Goal: Find specific page/section: Find specific page/section

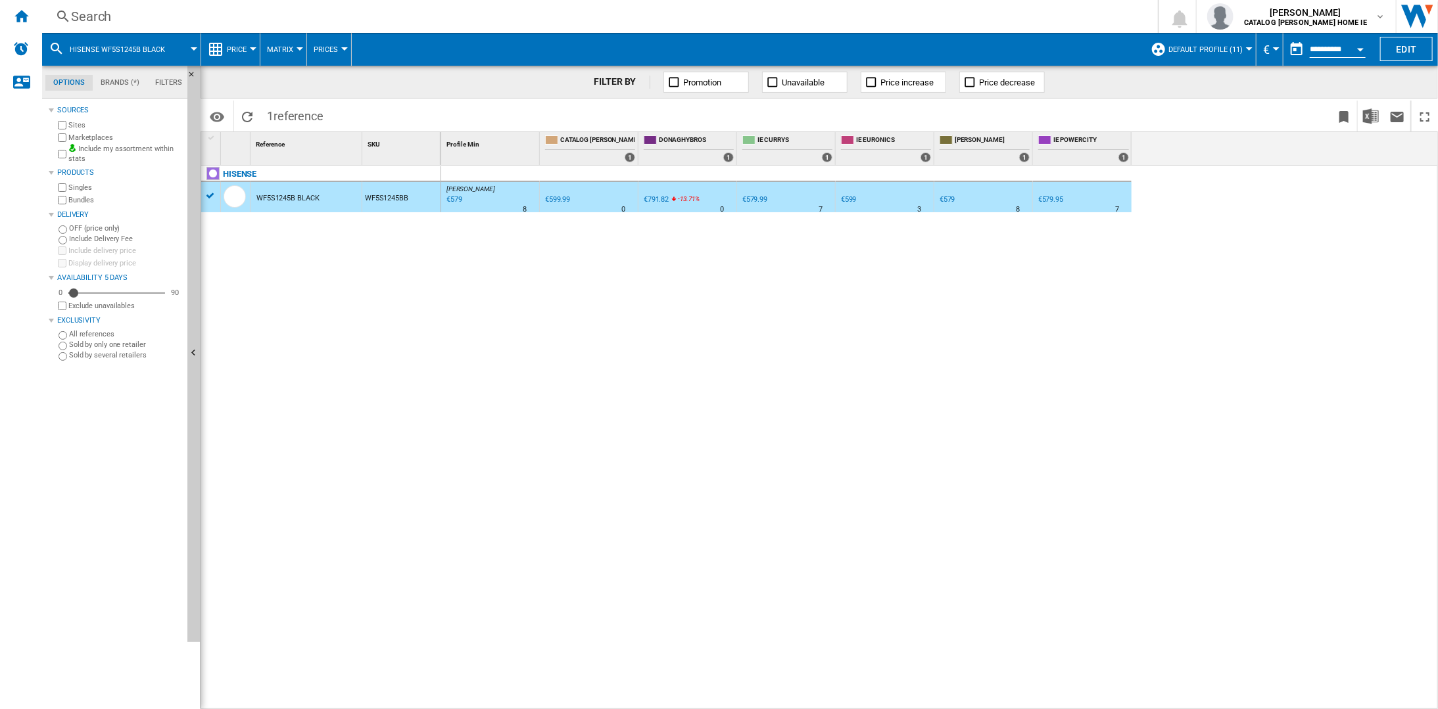
click at [101, 23] on div "Search" at bounding box center [597, 16] width 1052 height 18
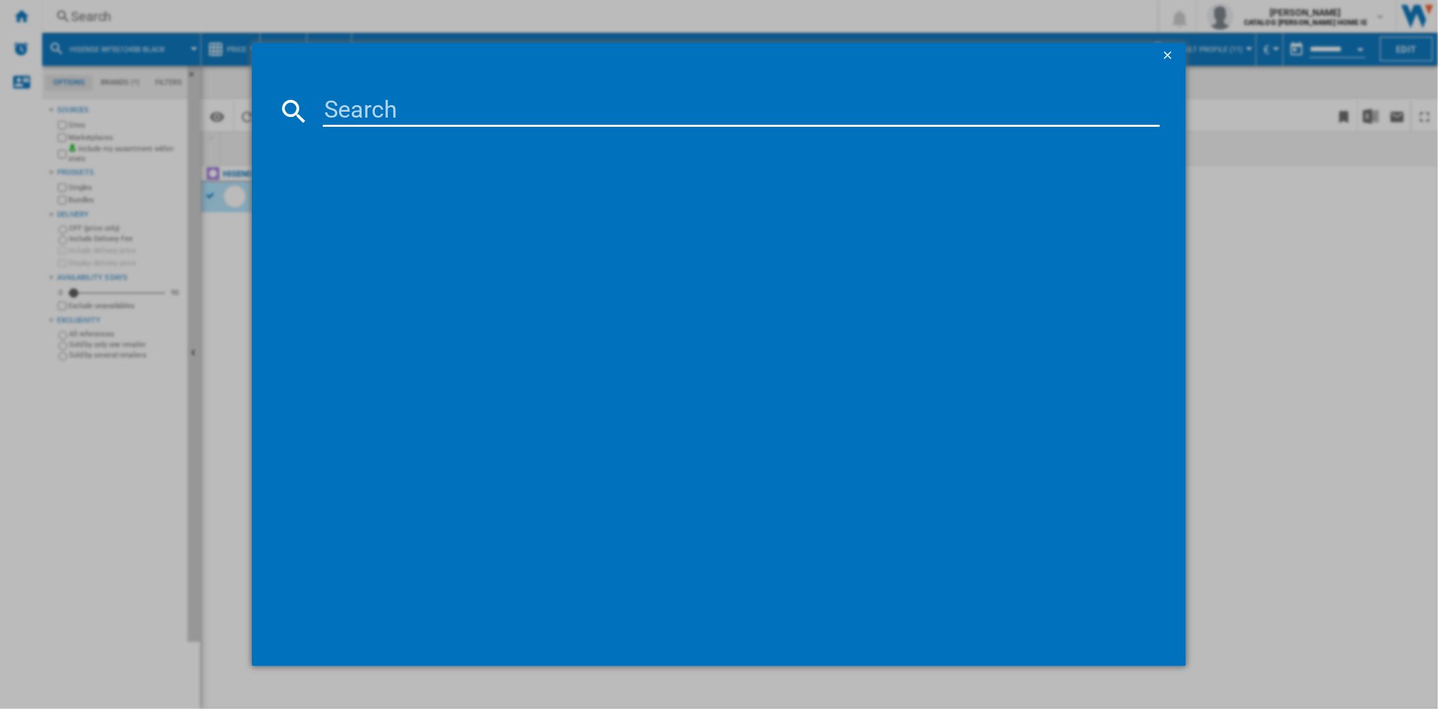
click at [358, 120] on input at bounding box center [741, 111] width 837 height 32
type input "5"
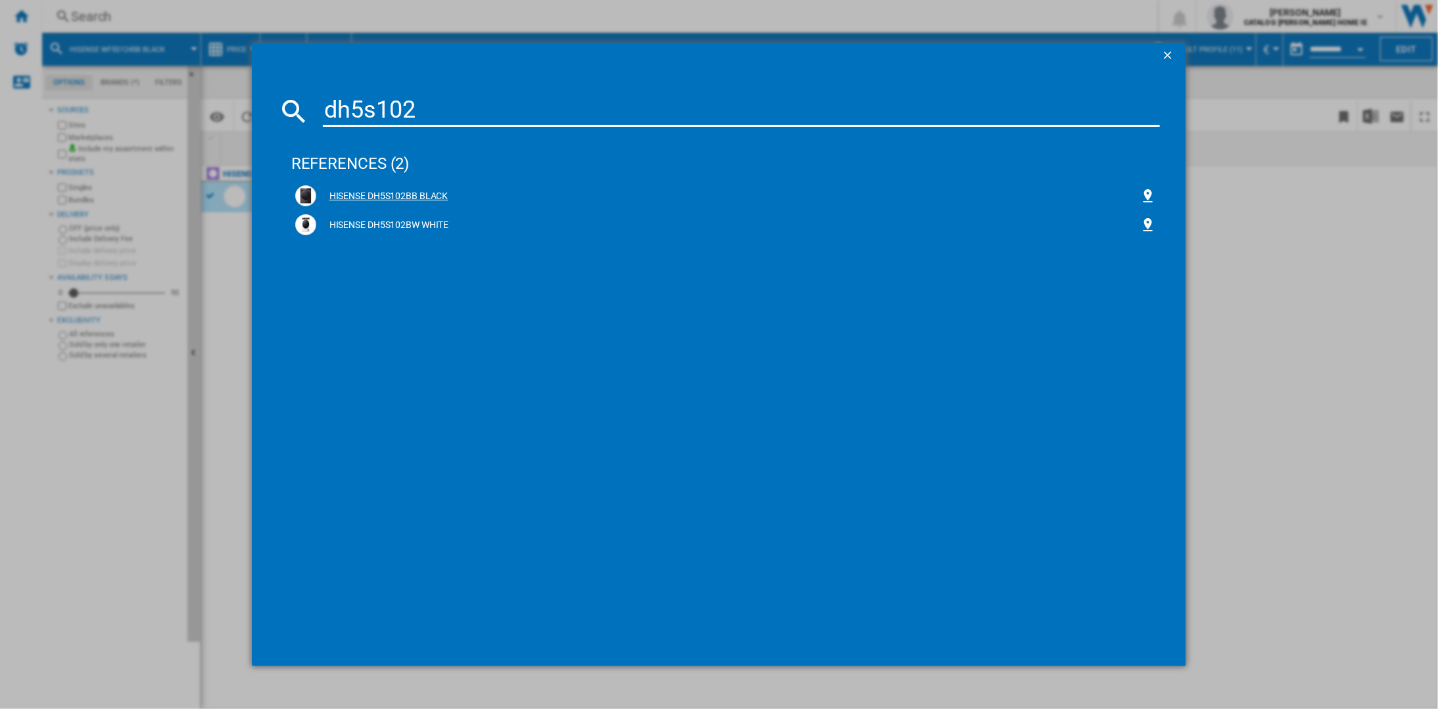
type input "dh5s102"
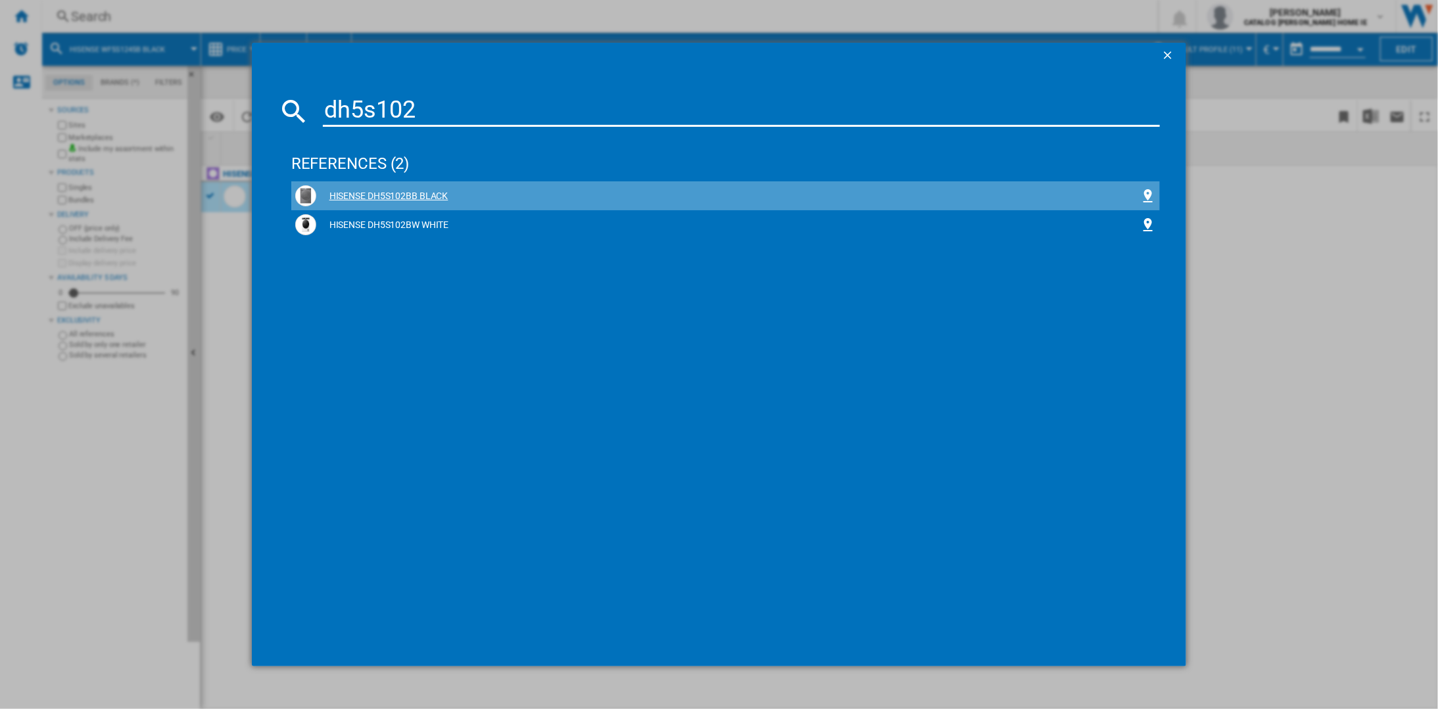
click at [419, 189] on div "HISENSE DH5S102BB BLACK" at bounding box center [725, 195] width 861 height 21
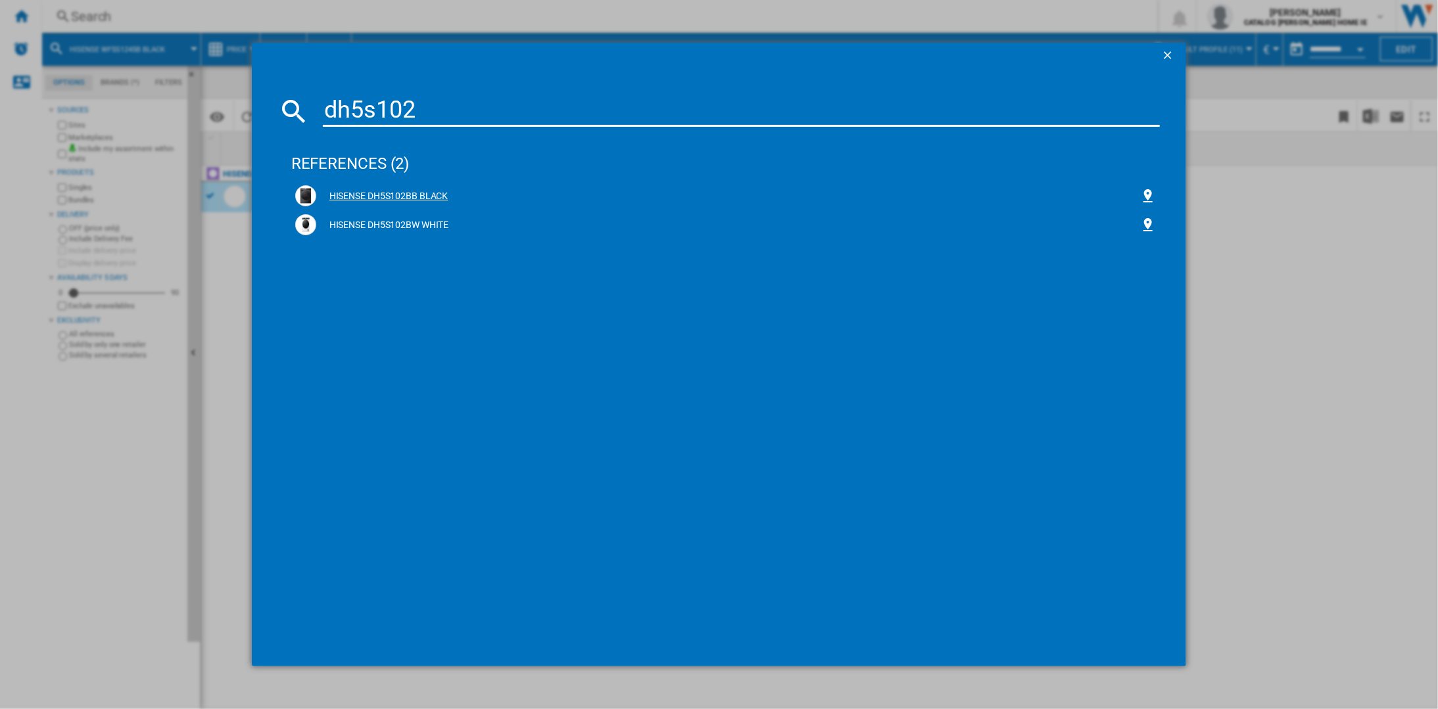
click at [407, 191] on div "HISENSE DH5S102BB BLACK" at bounding box center [728, 196] width 824 height 13
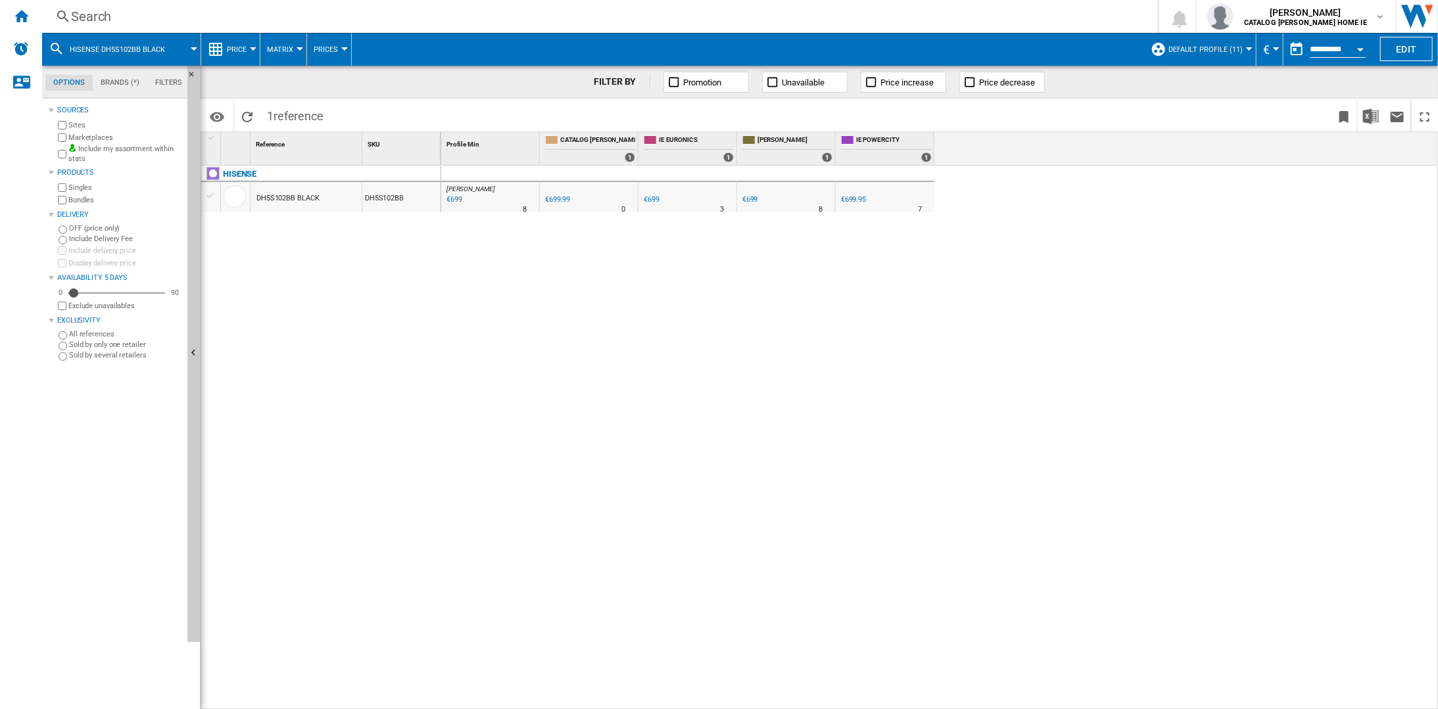
click at [152, 15] on div "Search" at bounding box center [597, 16] width 1052 height 18
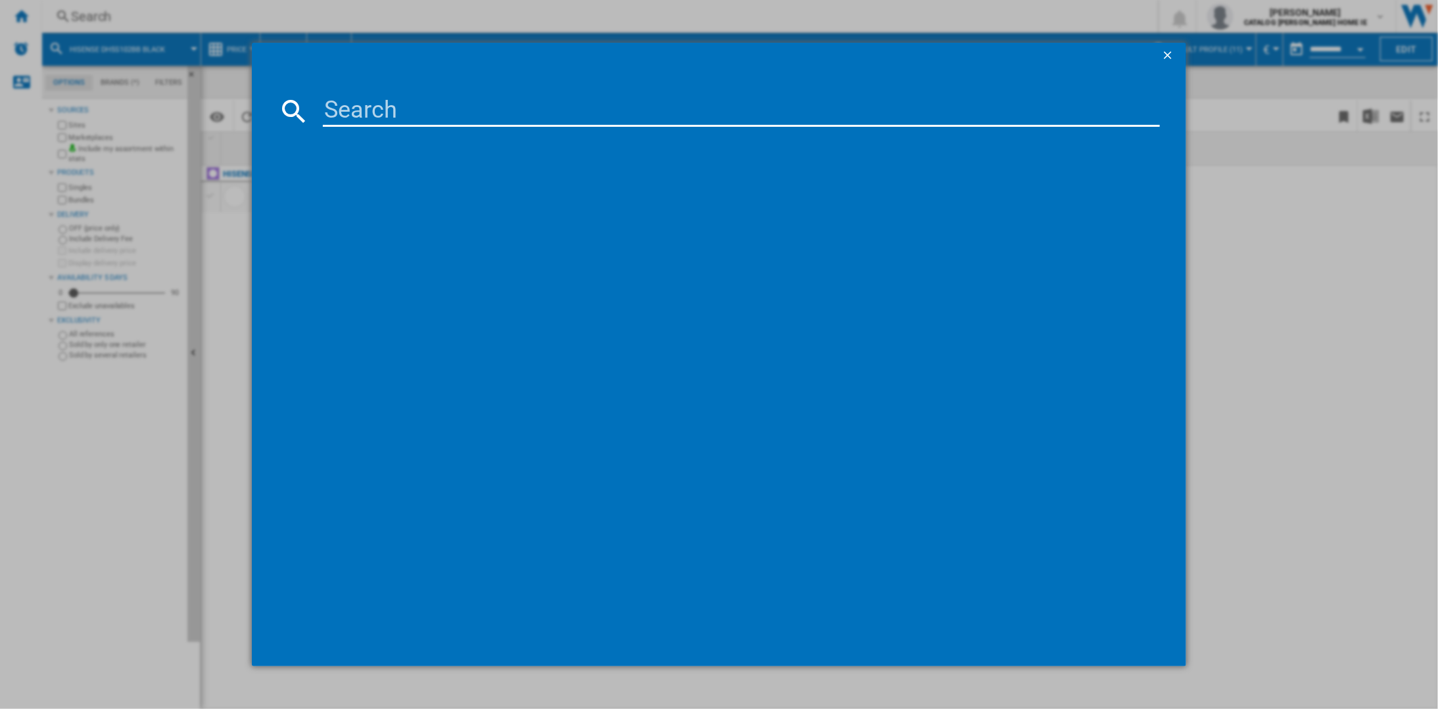
click at [345, 113] on input at bounding box center [741, 111] width 837 height 32
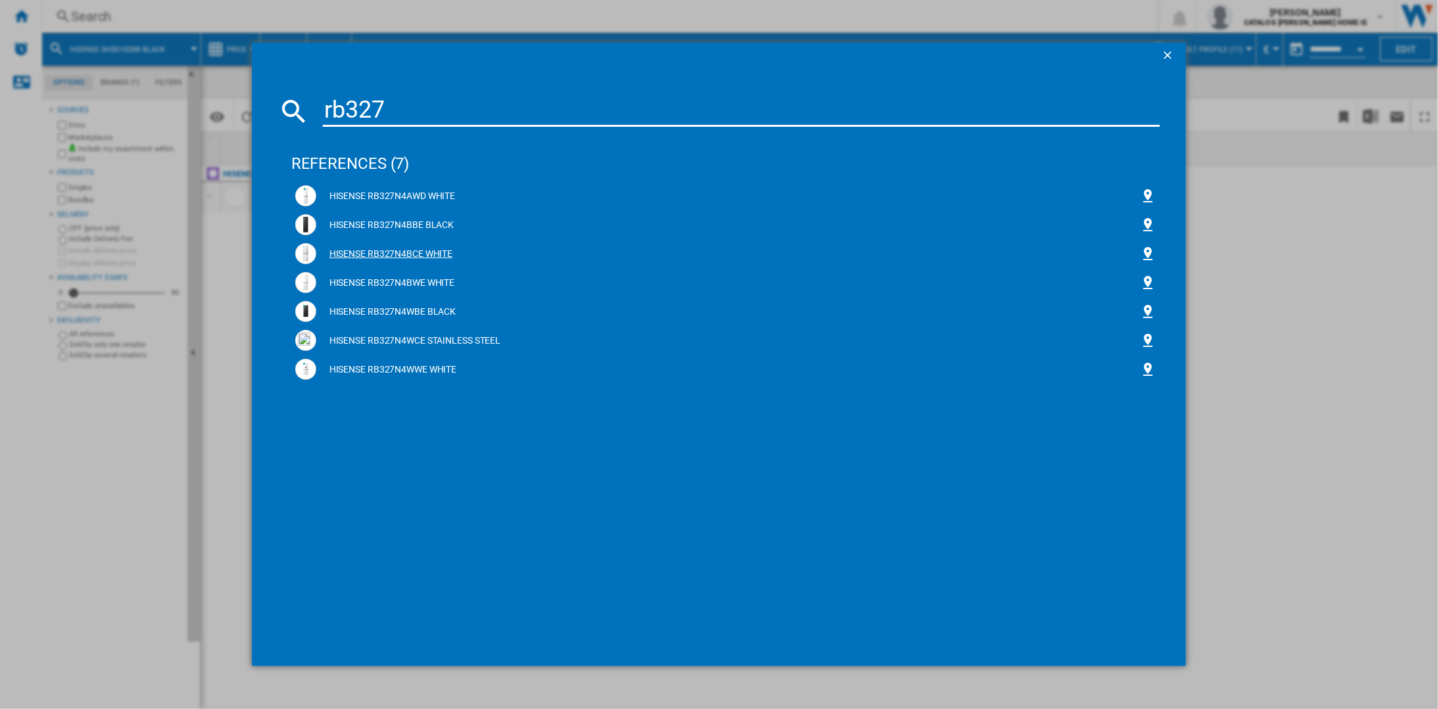
type input "rb327"
click at [400, 256] on div "HISENSE RB327N4BCE WHITE" at bounding box center [728, 254] width 824 height 13
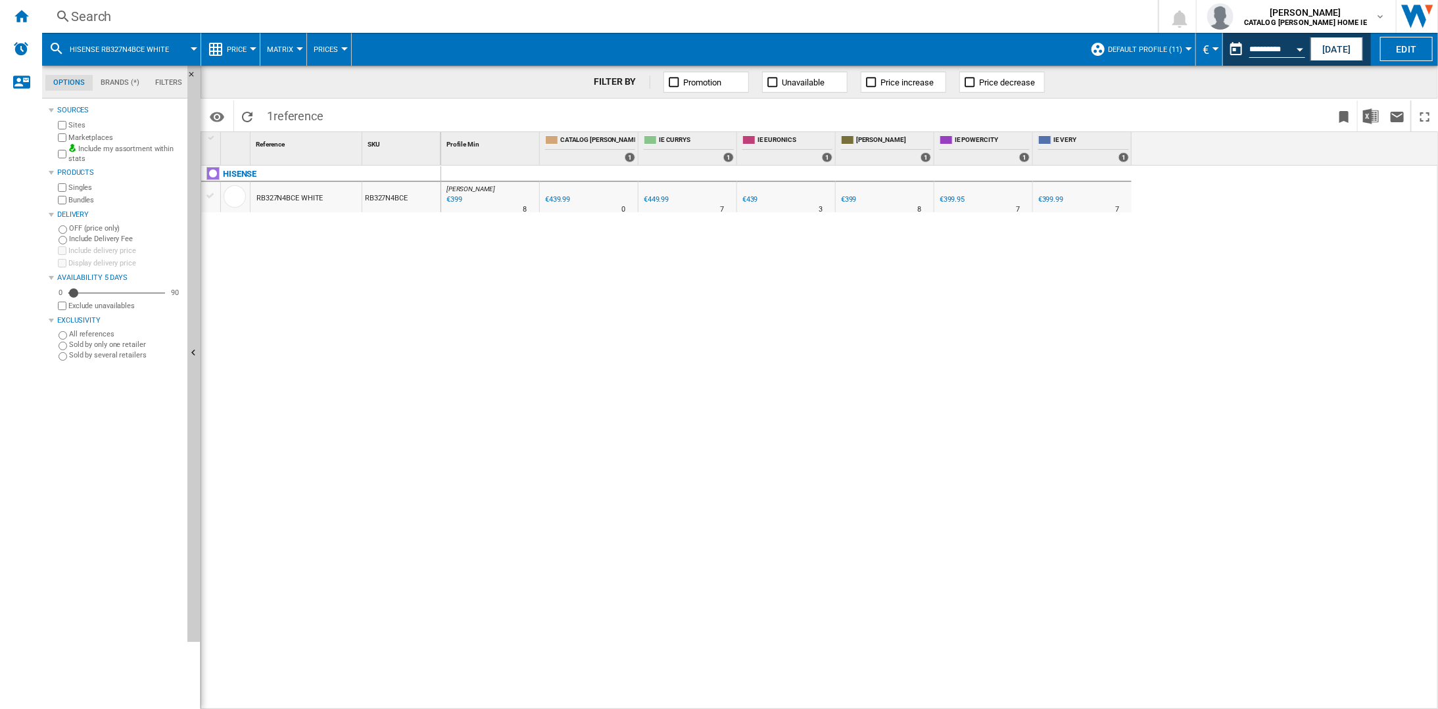
click at [147, 54] on button "HISENSE RB327N4BCE WHITE" at bounding box center [126, 49] width 112 height 33
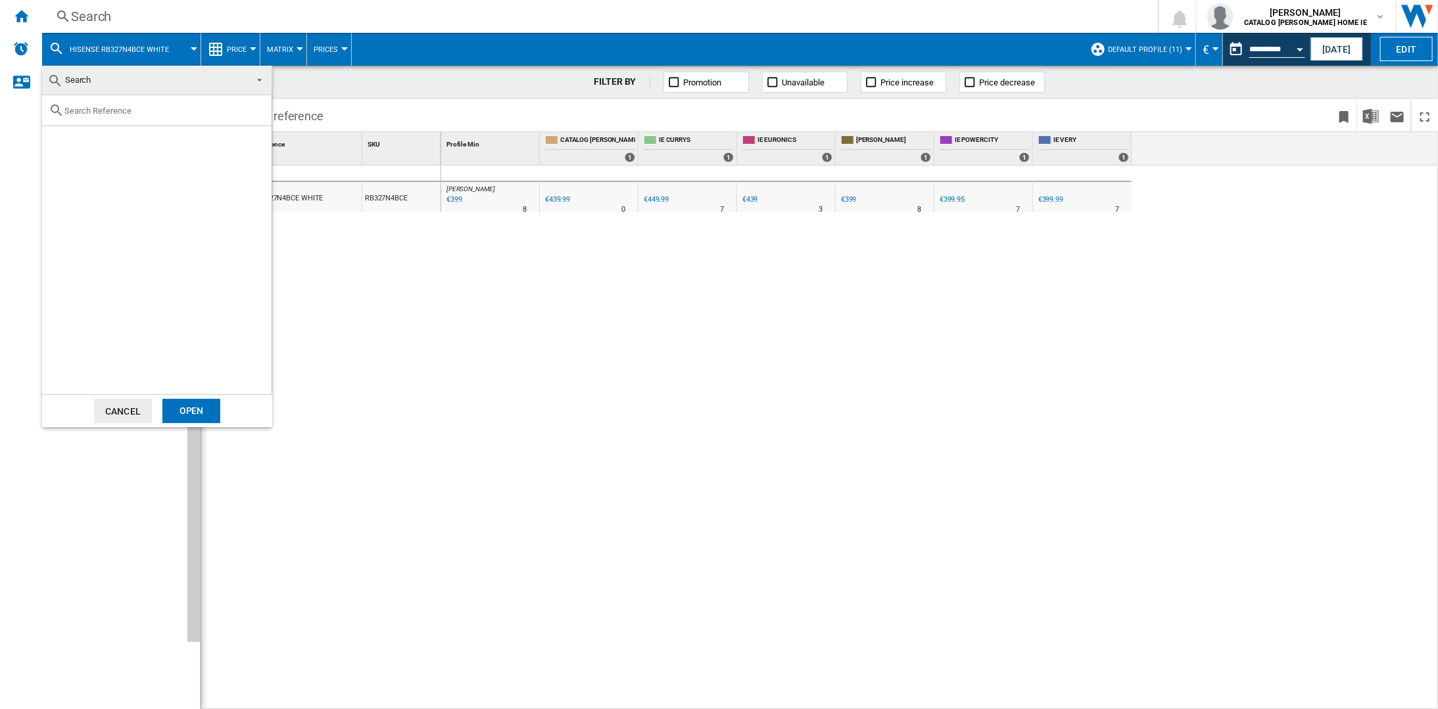
click at [127, 25] on md-backdrop at bounding box center [719, 354] width 1438 height 709
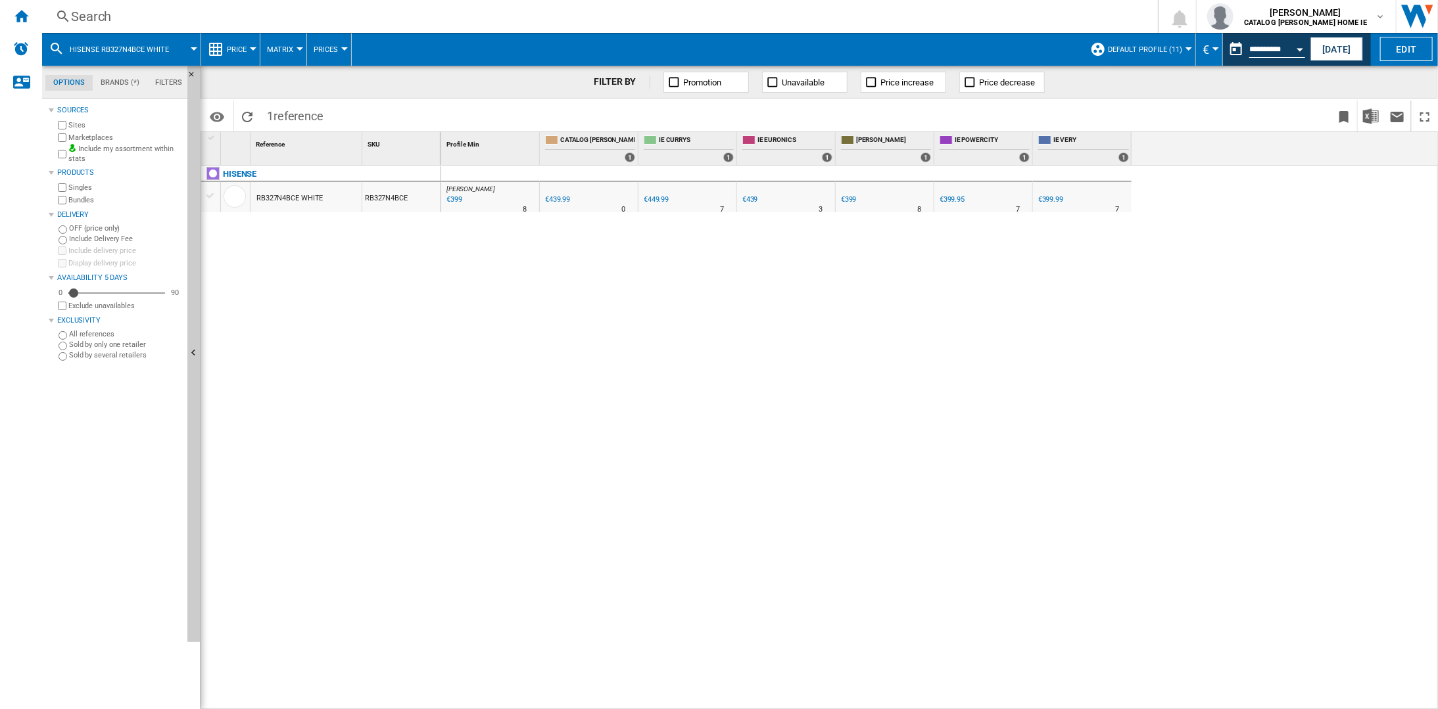
click at [114, 17] on div "Search" at bounding box center [597, 16] width 1052 height 18
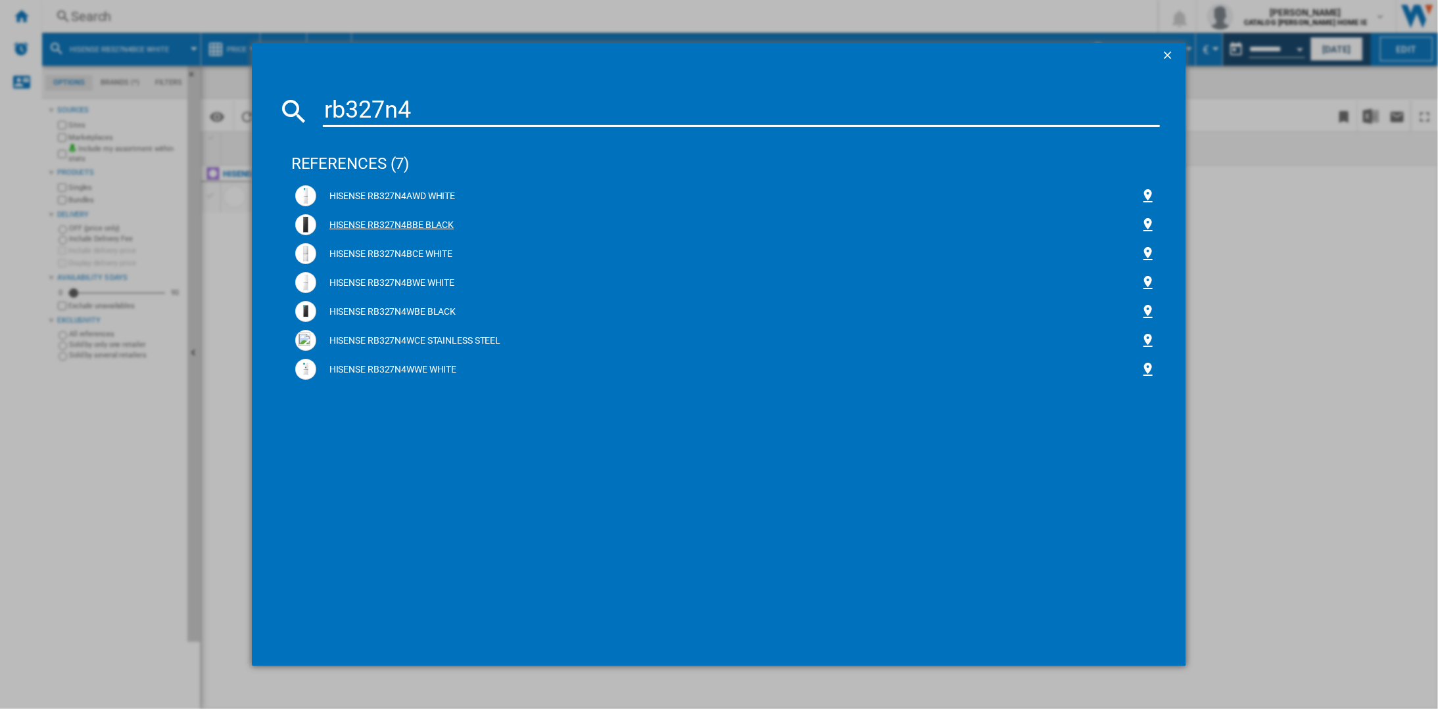
type input "rb327n4"
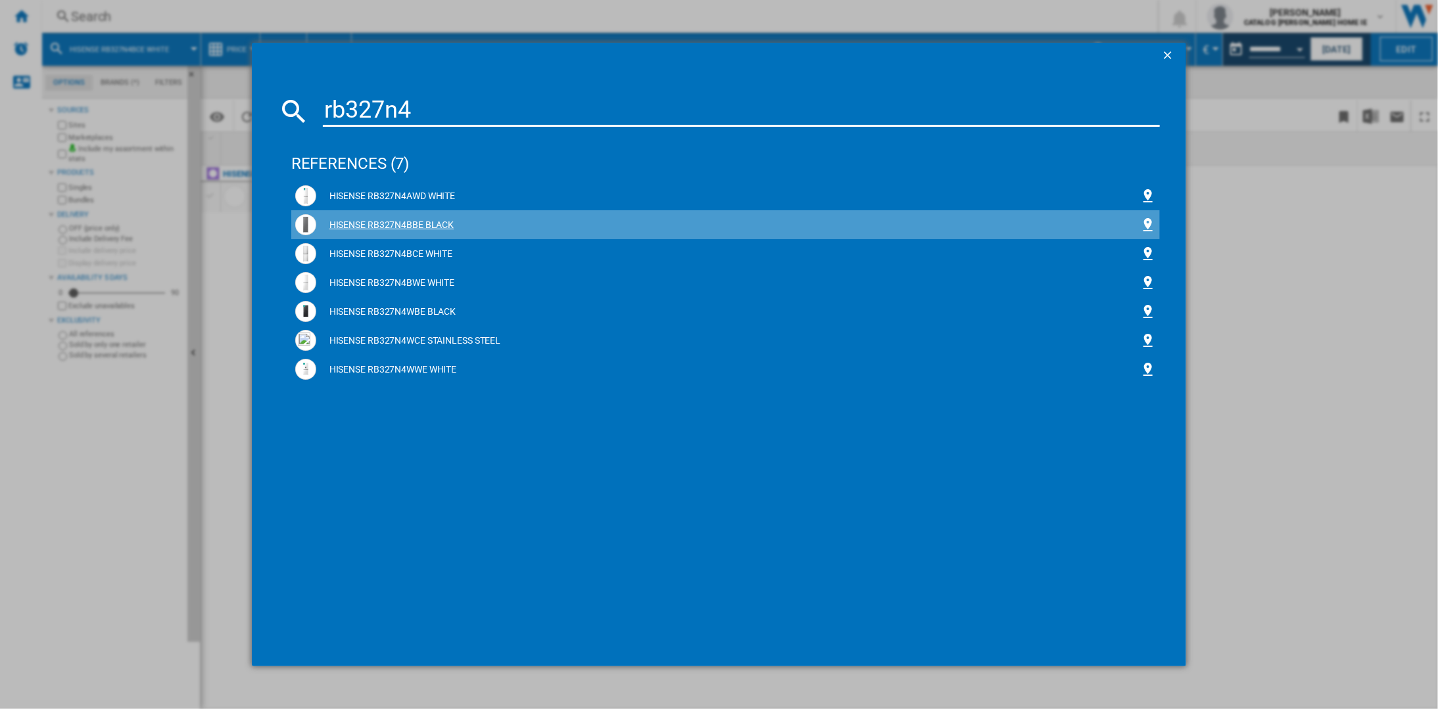
click at [358, 220] on div "HISENSE RB327N4BBE BLACK" at bounding box center [728, 225] width 824 height 13
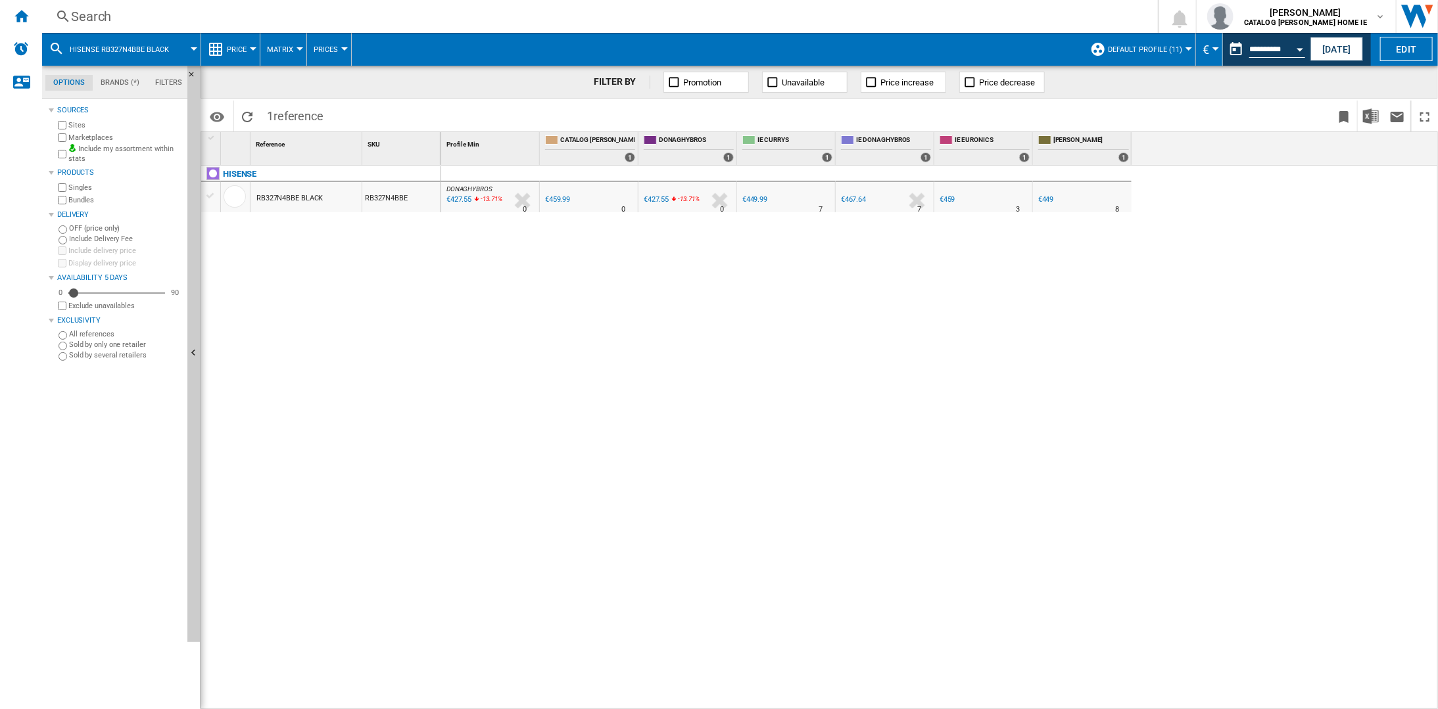
click at [755, 199] on div "€449.99" at bounding box center [754, 199] width 25 height 9
click at [1115, 206] on div "8" at bounding box center [1117, 209] width 4 height 13
